Goal: Task Accomplishment & Management: Manage account settings

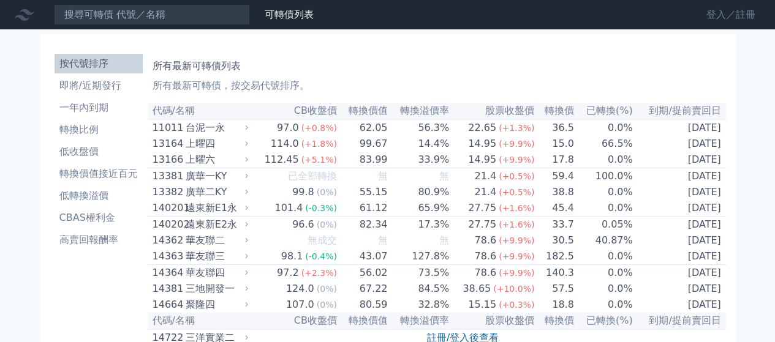
click at [724, 16] on link "登入／註冊" at bounding box center [730, 15] width 69 height 20
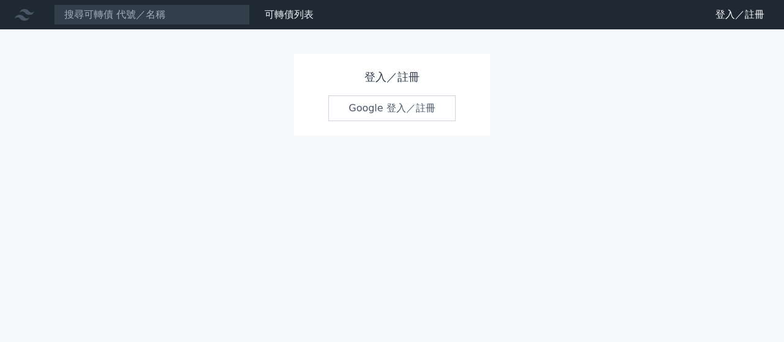
click at [355, 105] on link "Google 登入／註冊" at bounding box center [391, 109] width 127 height 26
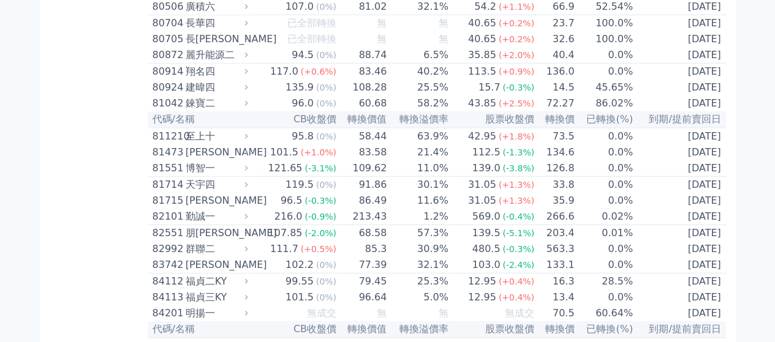
scroll to position [6288, 0]
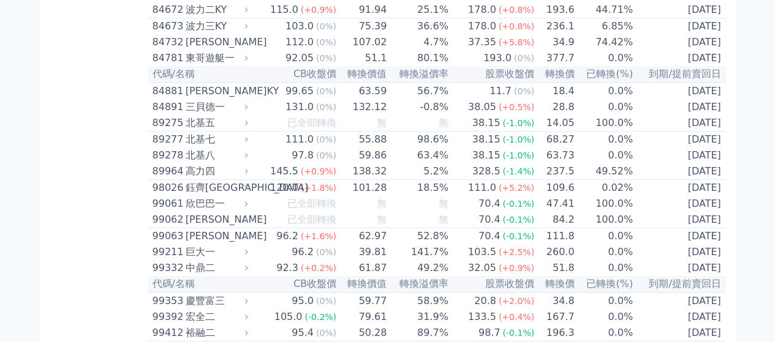
scroll to position [7003, 0]
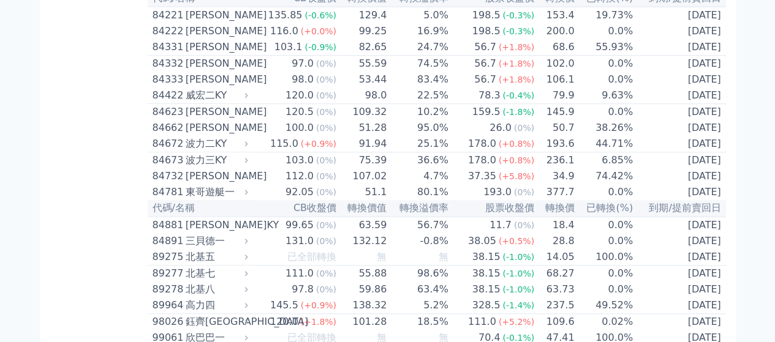
scroll to position [7431, 0]
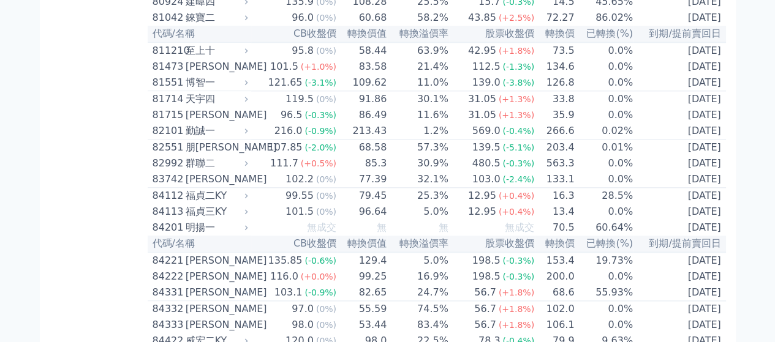
scroll to position [7289, 0]
